Goal: Check status: Check status

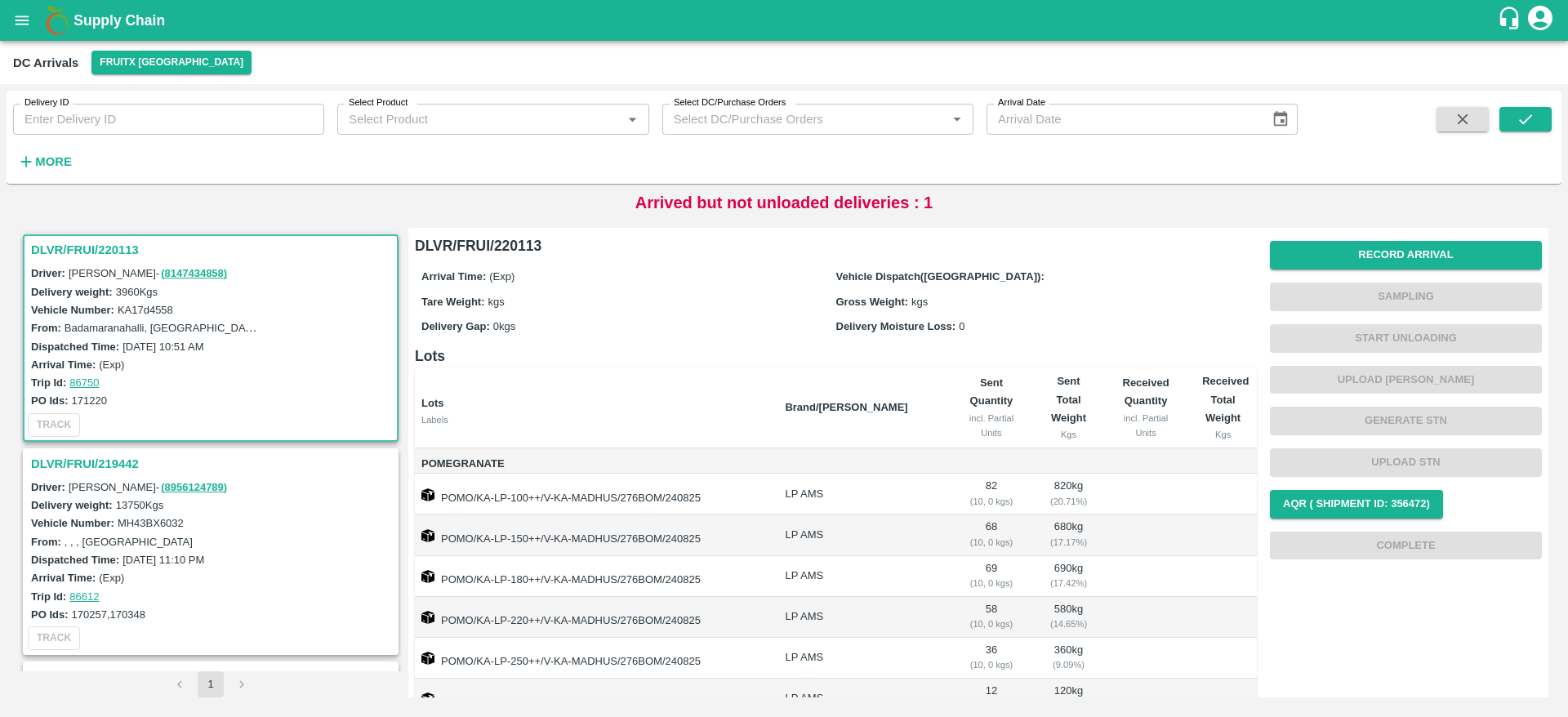
scroll to position [7, 0]
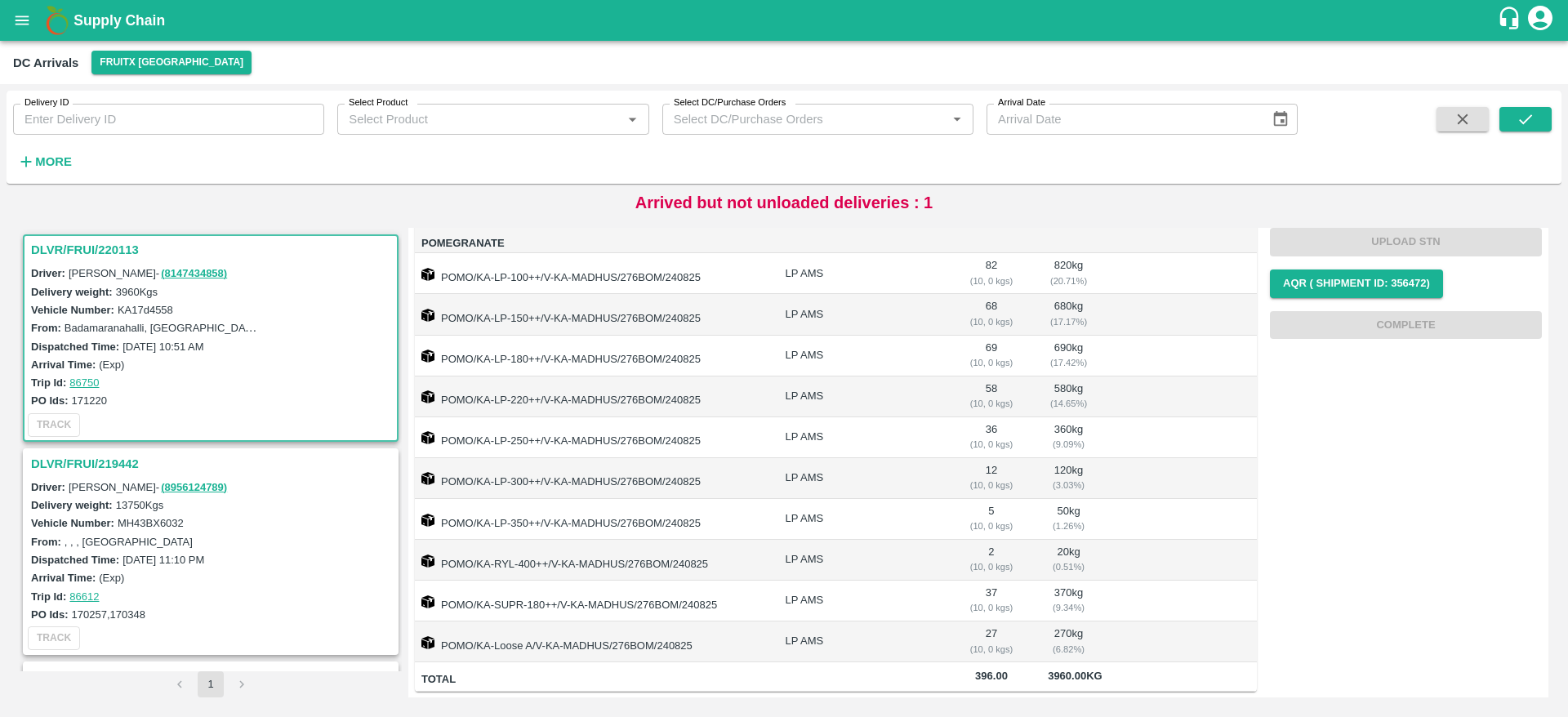
click at [119, 463] on h3 "DLVR/FRUI/219442" at bounding box center [213, 464] width 364 height 22
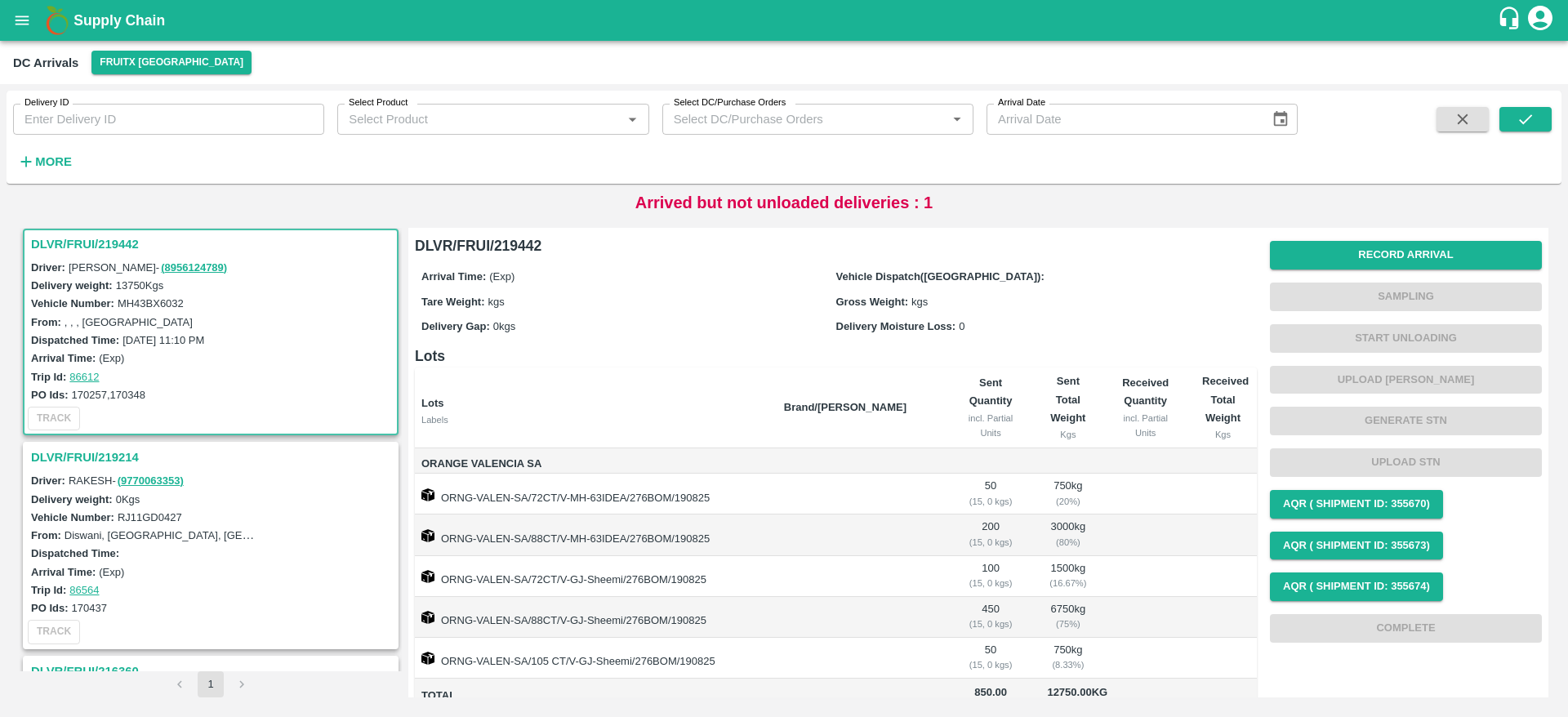
scroll to position [150, 0]
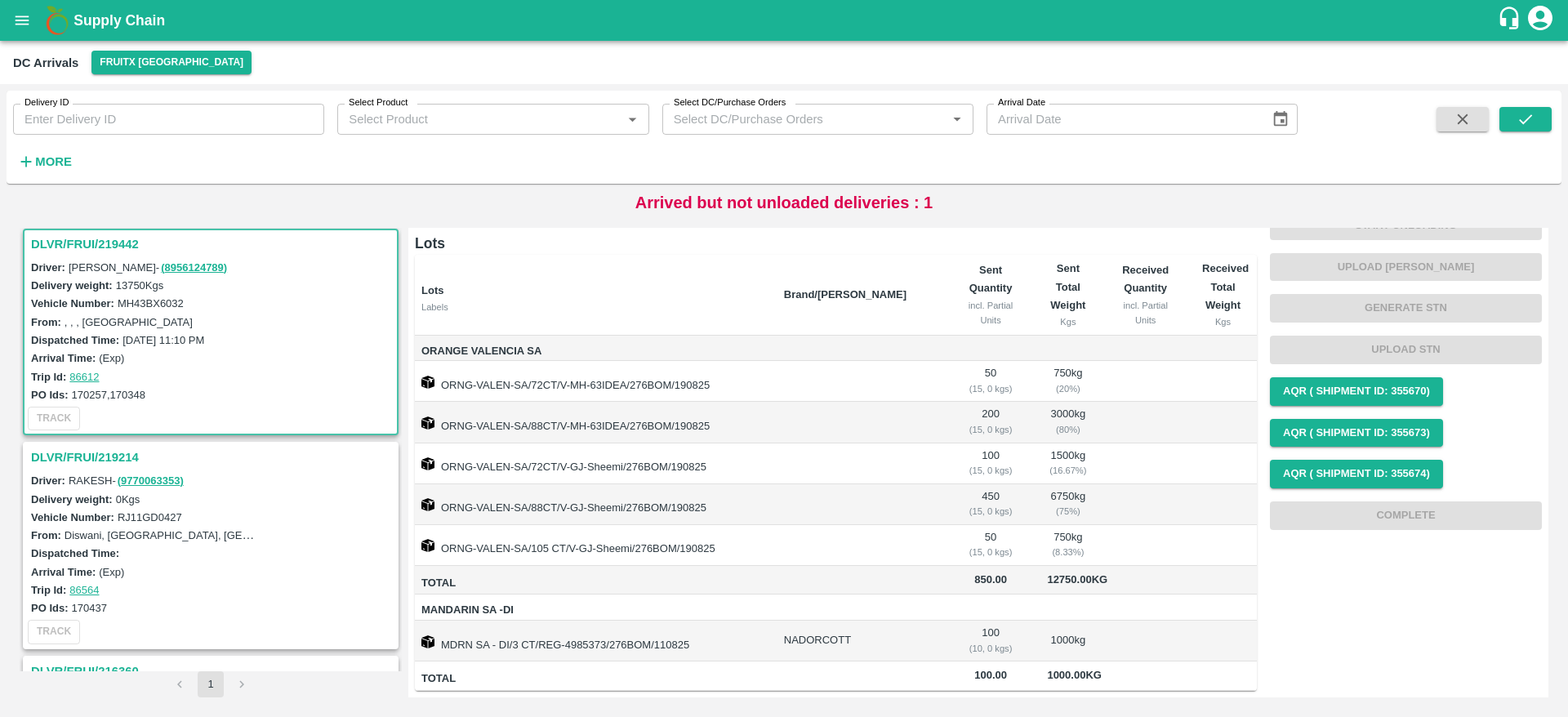
click at [123, 453] on h3 "DLVR/FRUI/219214" at bounding box center [213, 457] width 364 height 22
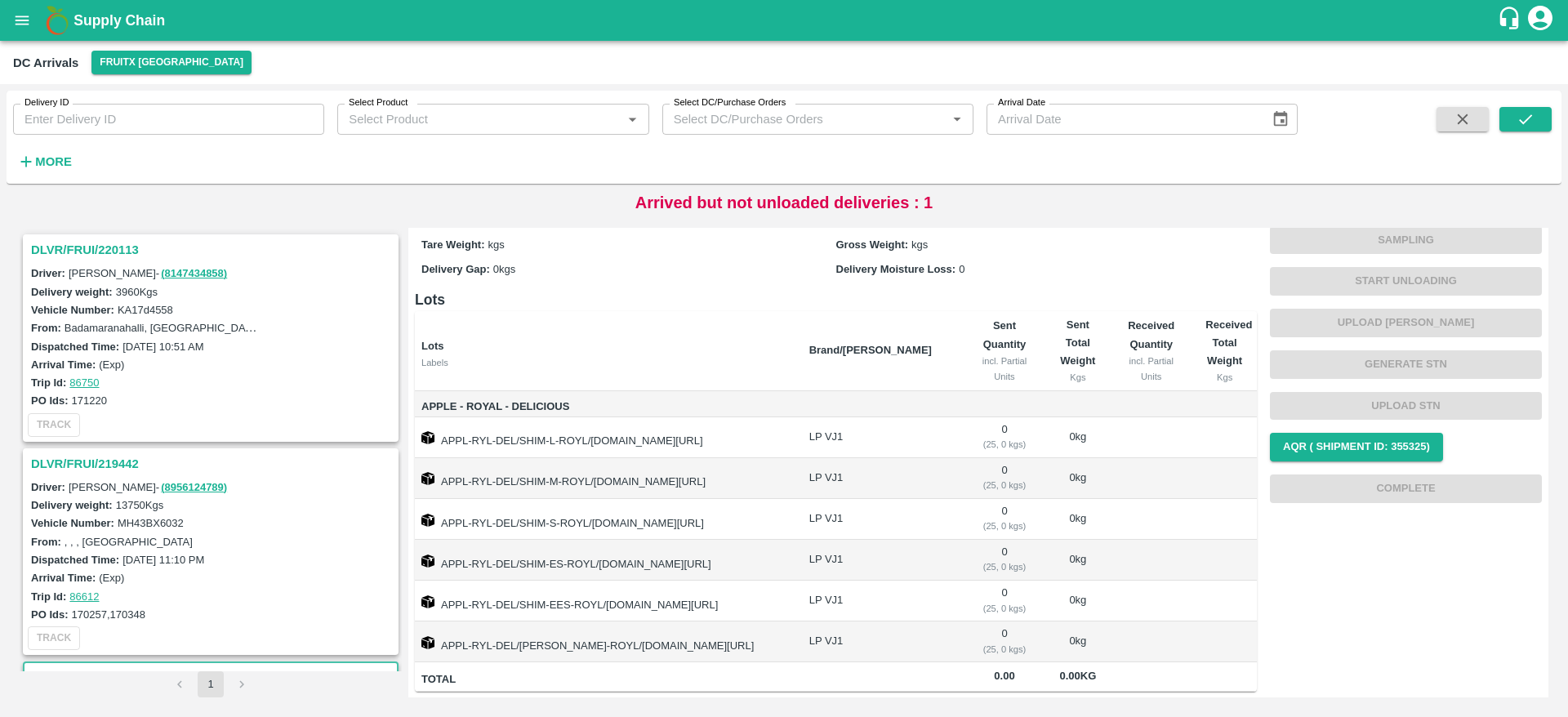
click at [84, 249] on h3 "DLVR/FRUI/220113" at bounding box center [213, 250] width 364 height 22
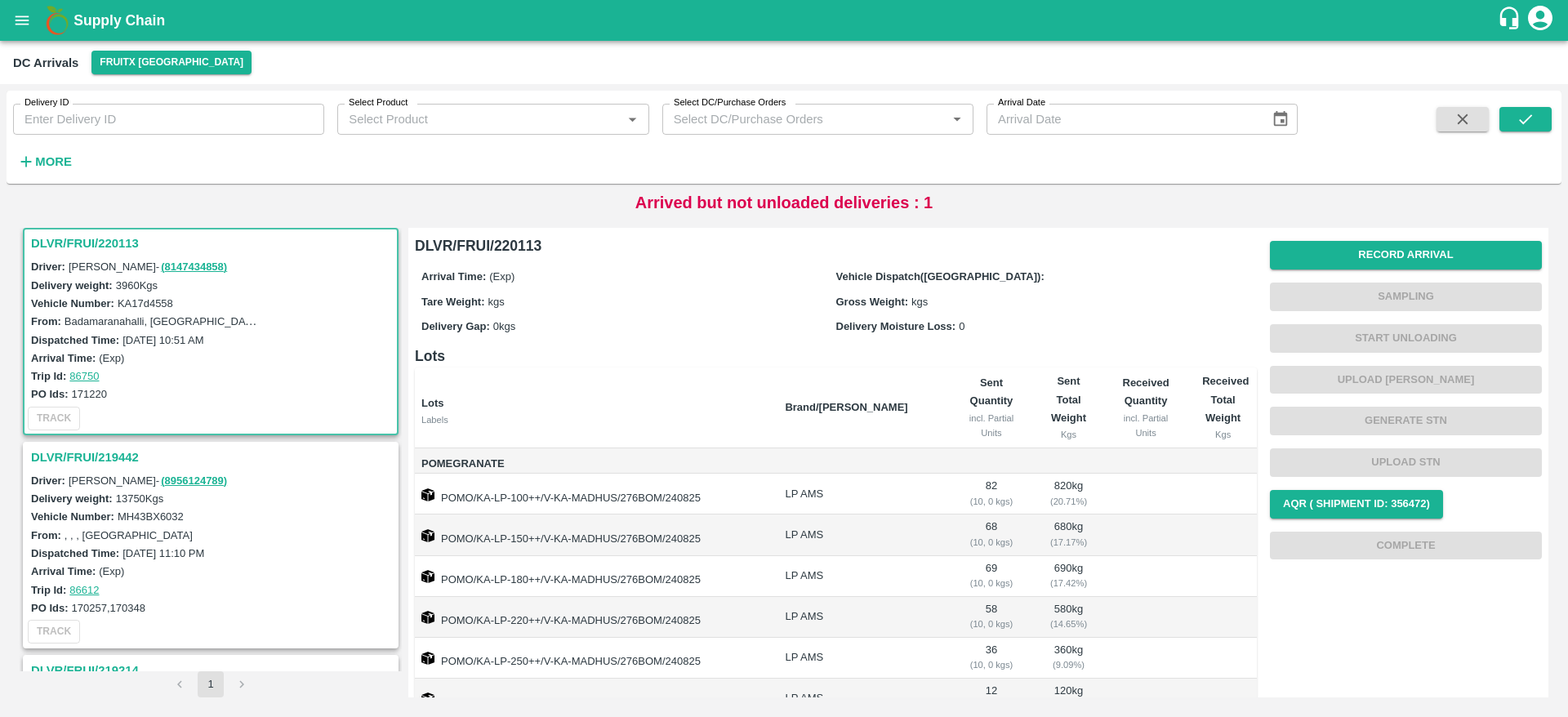
scroll to position [239, 0]
